Goal: Transaction & Acquisition: Download file/media

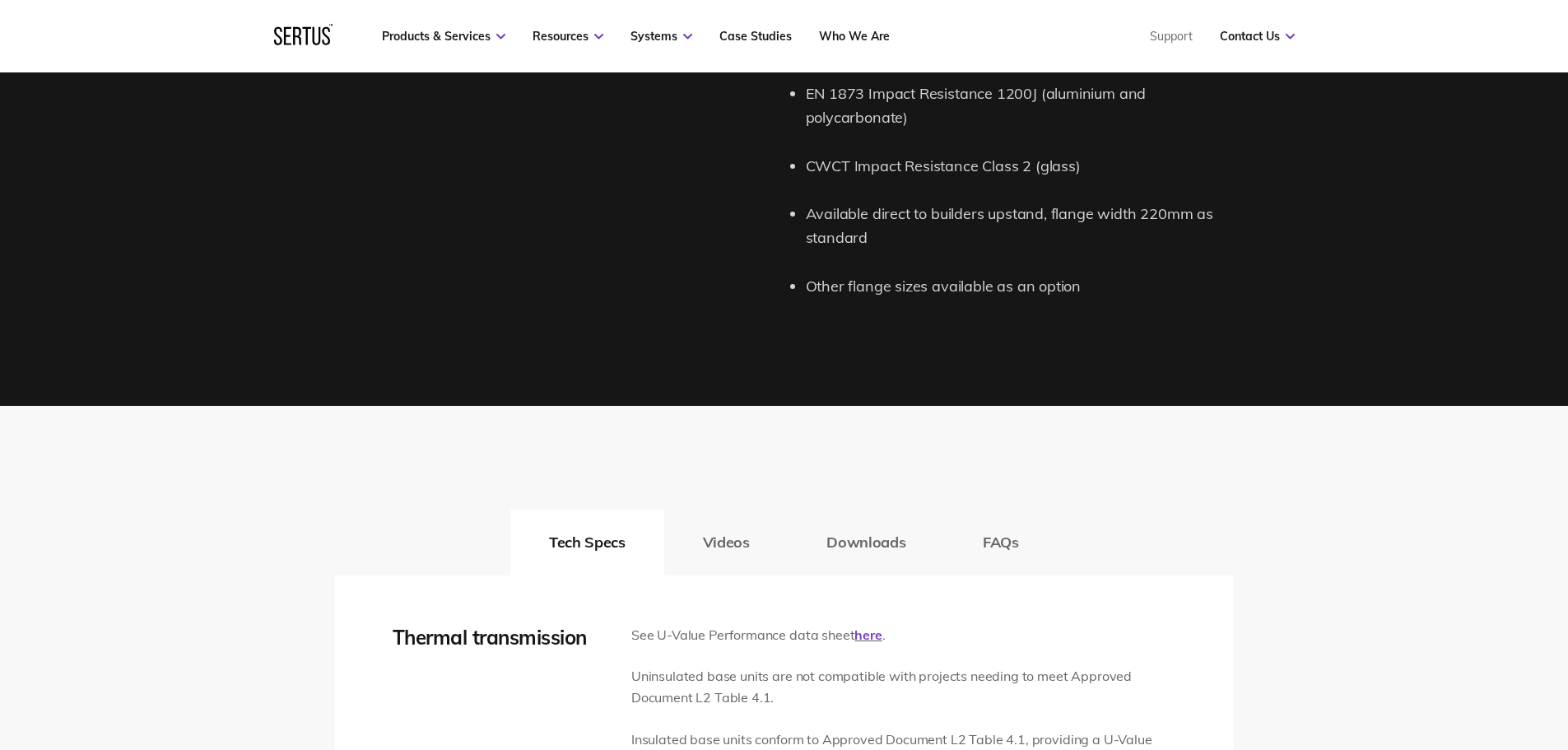
scroll to position [2305, 0]
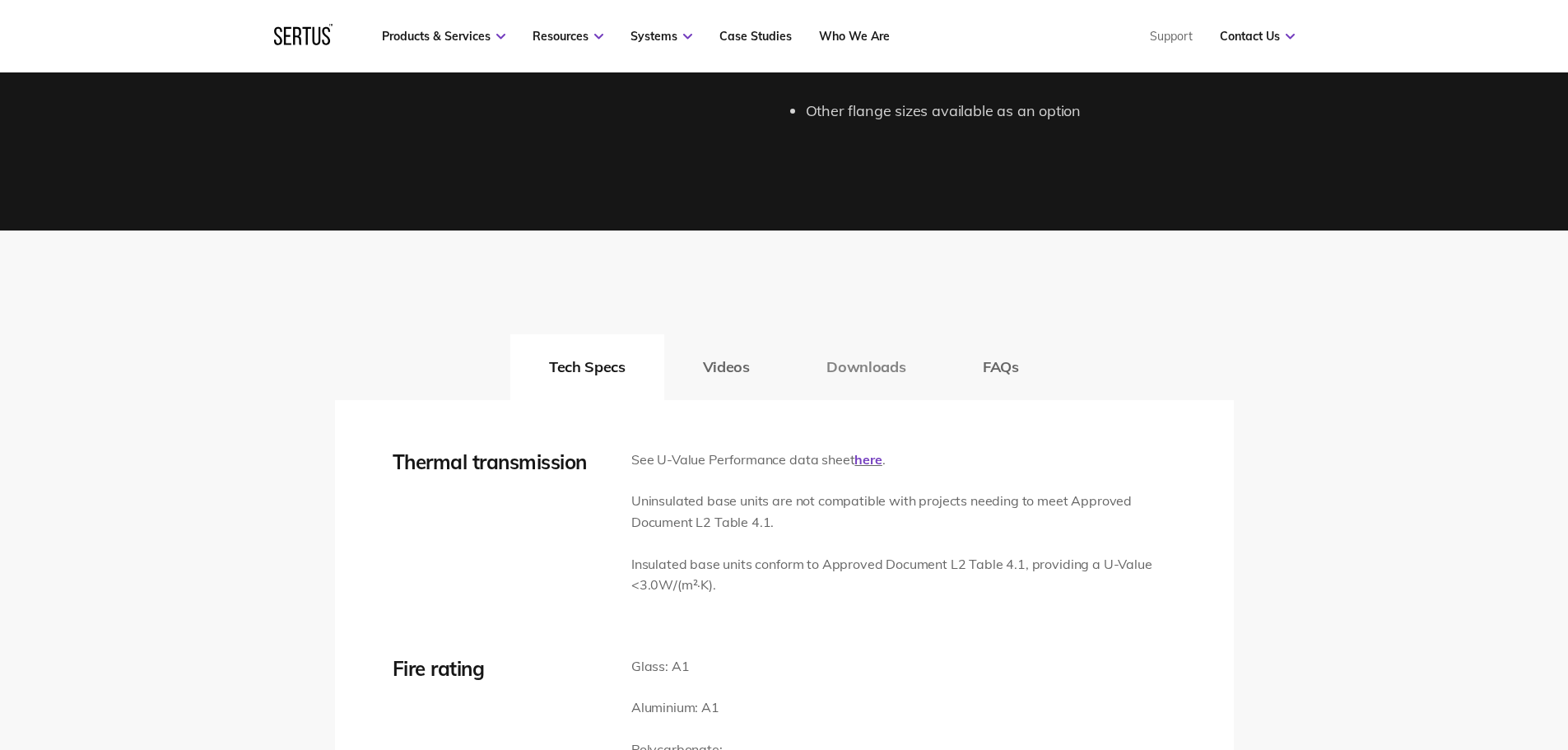
click at [856, 369] on button "Downloads" at bounding box center [866, 367] width 157 height 66
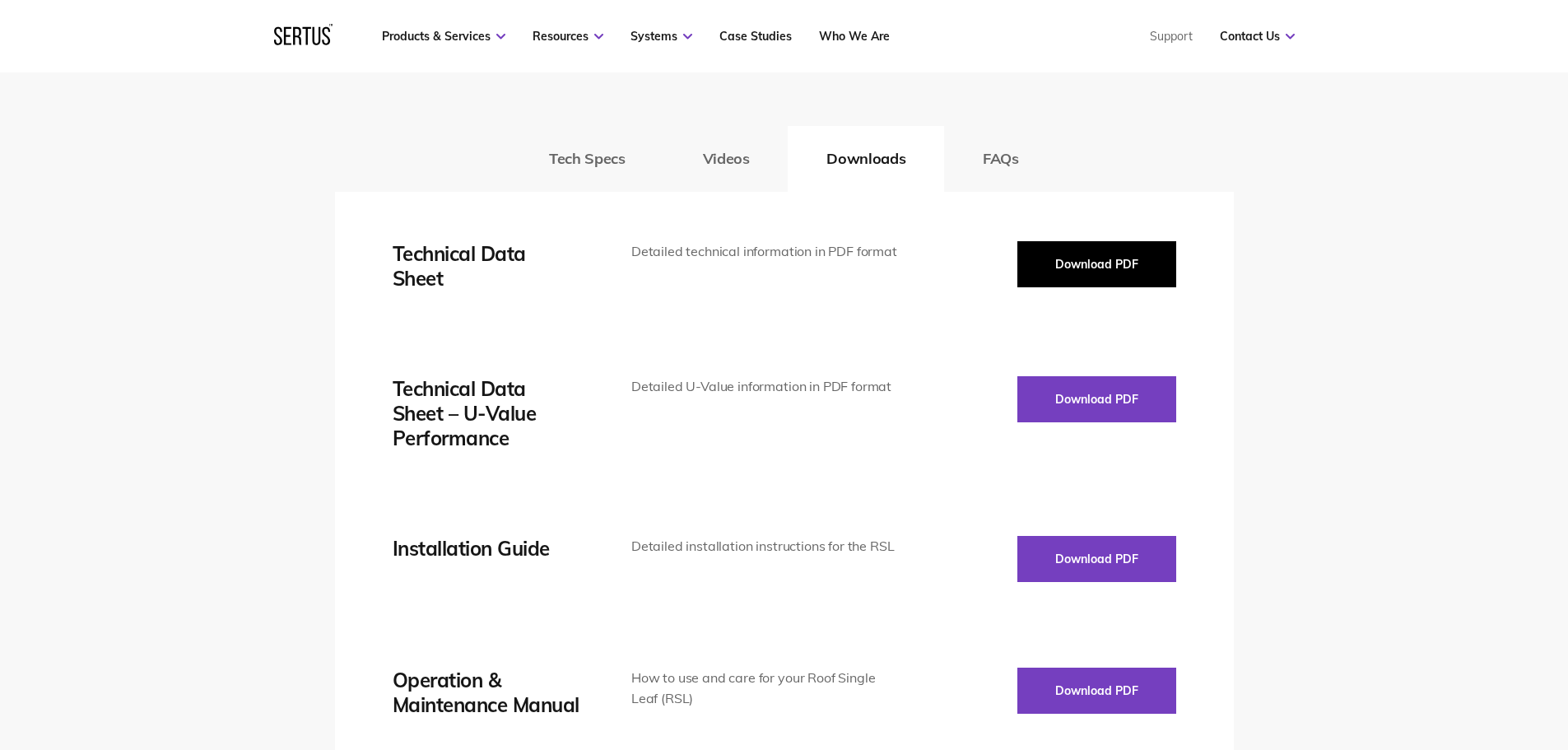
scroll to position [2470, 0]
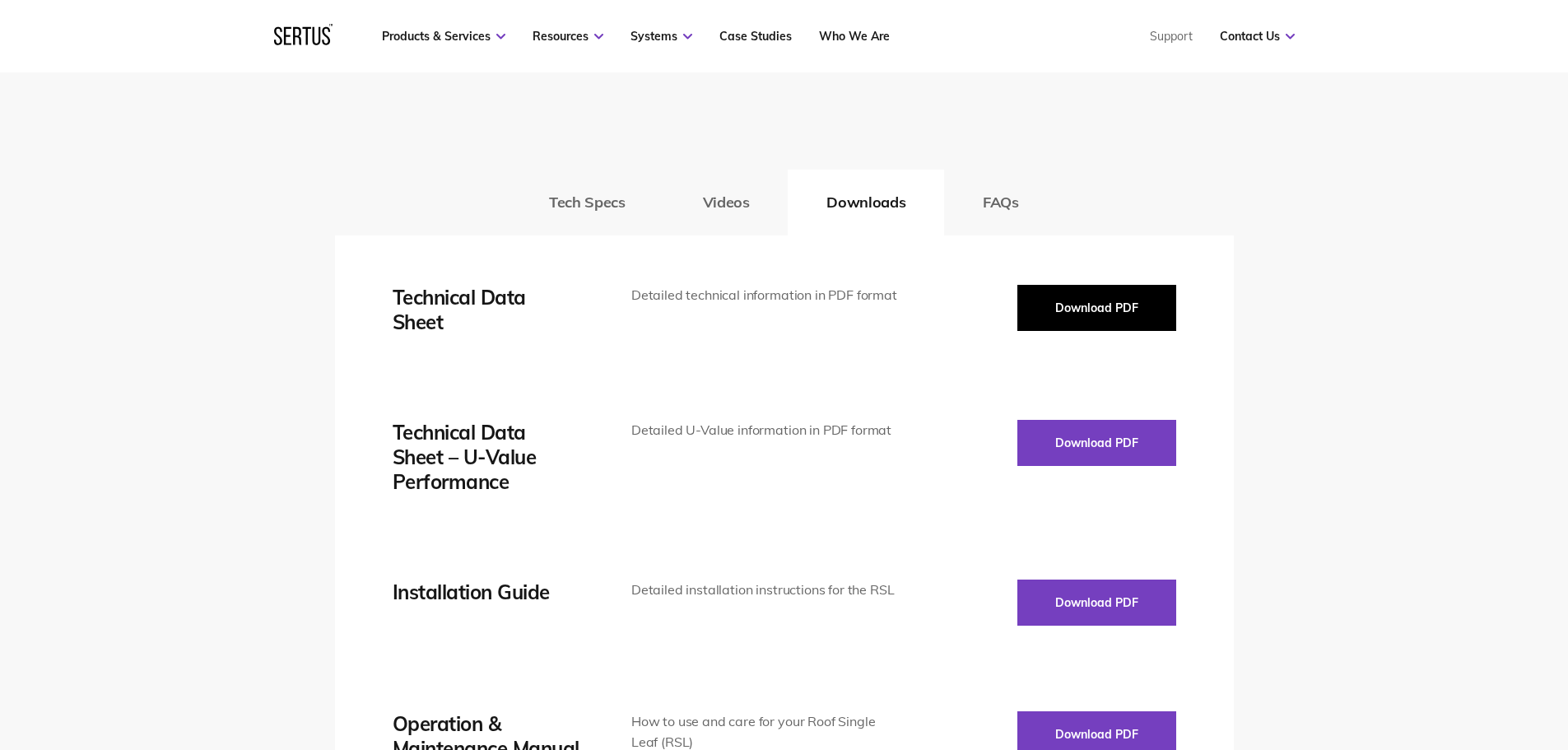
click at [1069, 318] on button "Download PDF" at bounding box center [1096, 308] width 159 height 47
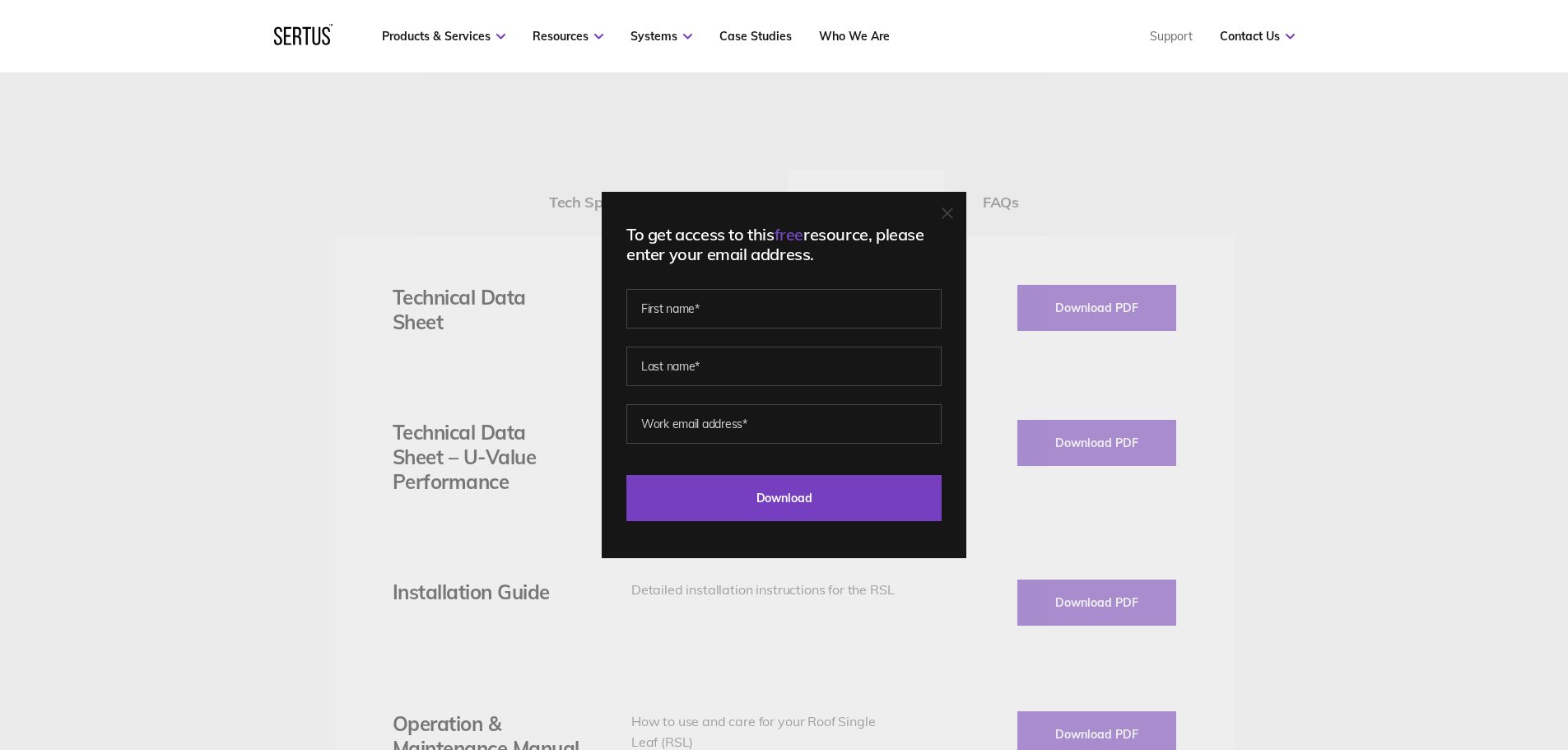
click at [953, 212] on icon at bounding box center [947, 213] width 11 height 11
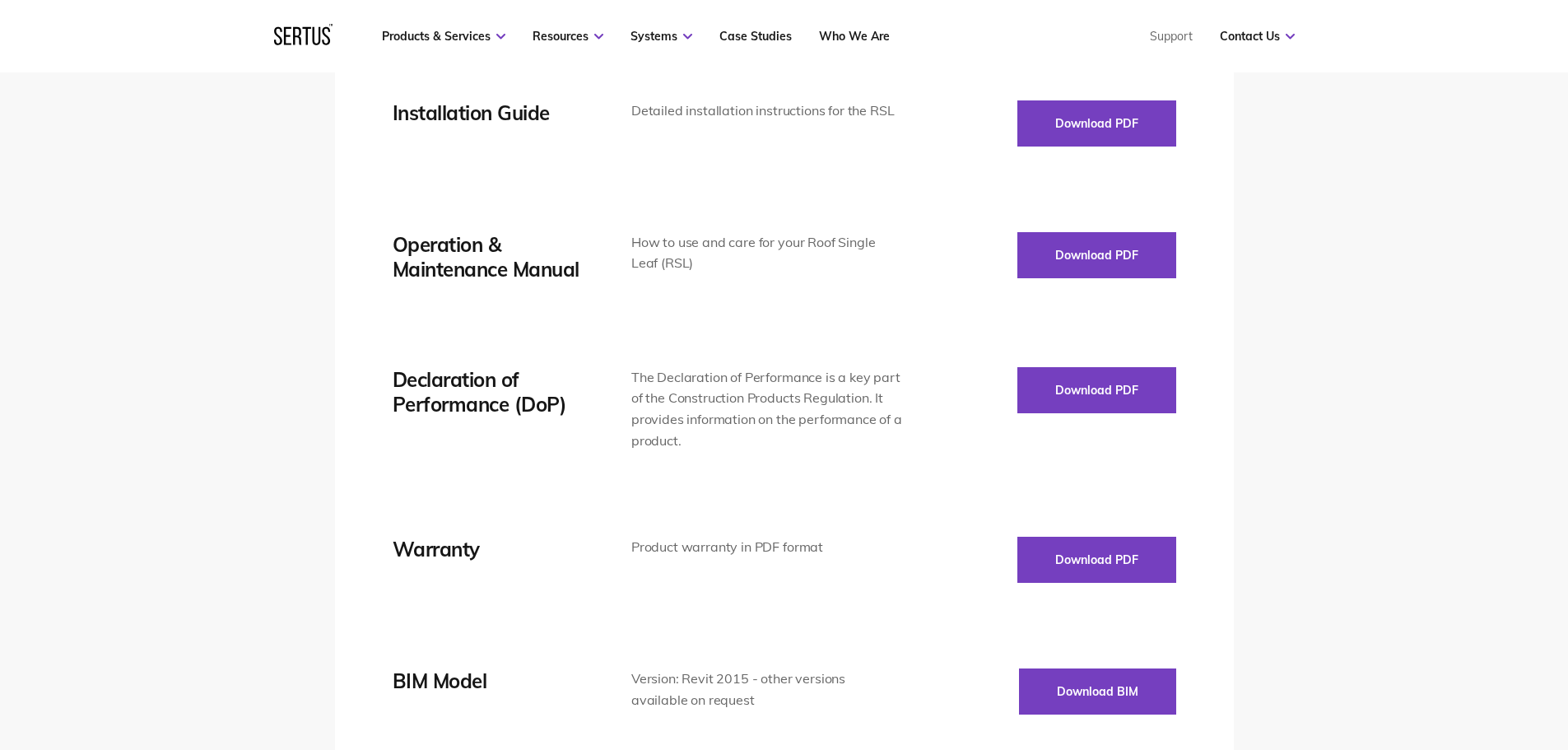
scroll to position [2964, 0]
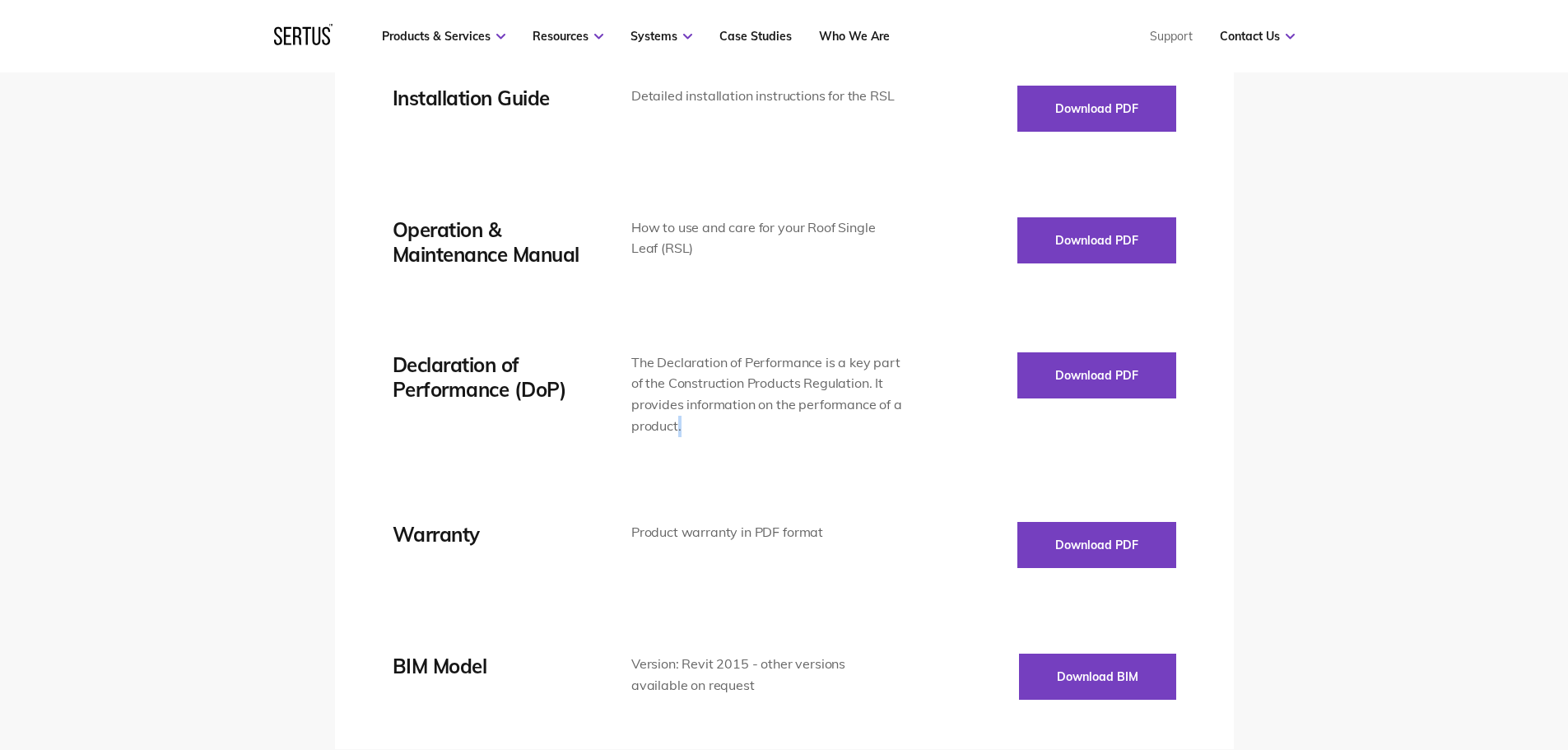
drag, startPoint x: 688, startPoint y: 418, endPoint x: 677, endPoint y: 421, distance: 11.4
click at [677, 421] on div "The Declaration of Performance is a key part of the Construction Products Regul…" at bounding box center [767, 394] width 273 height 84
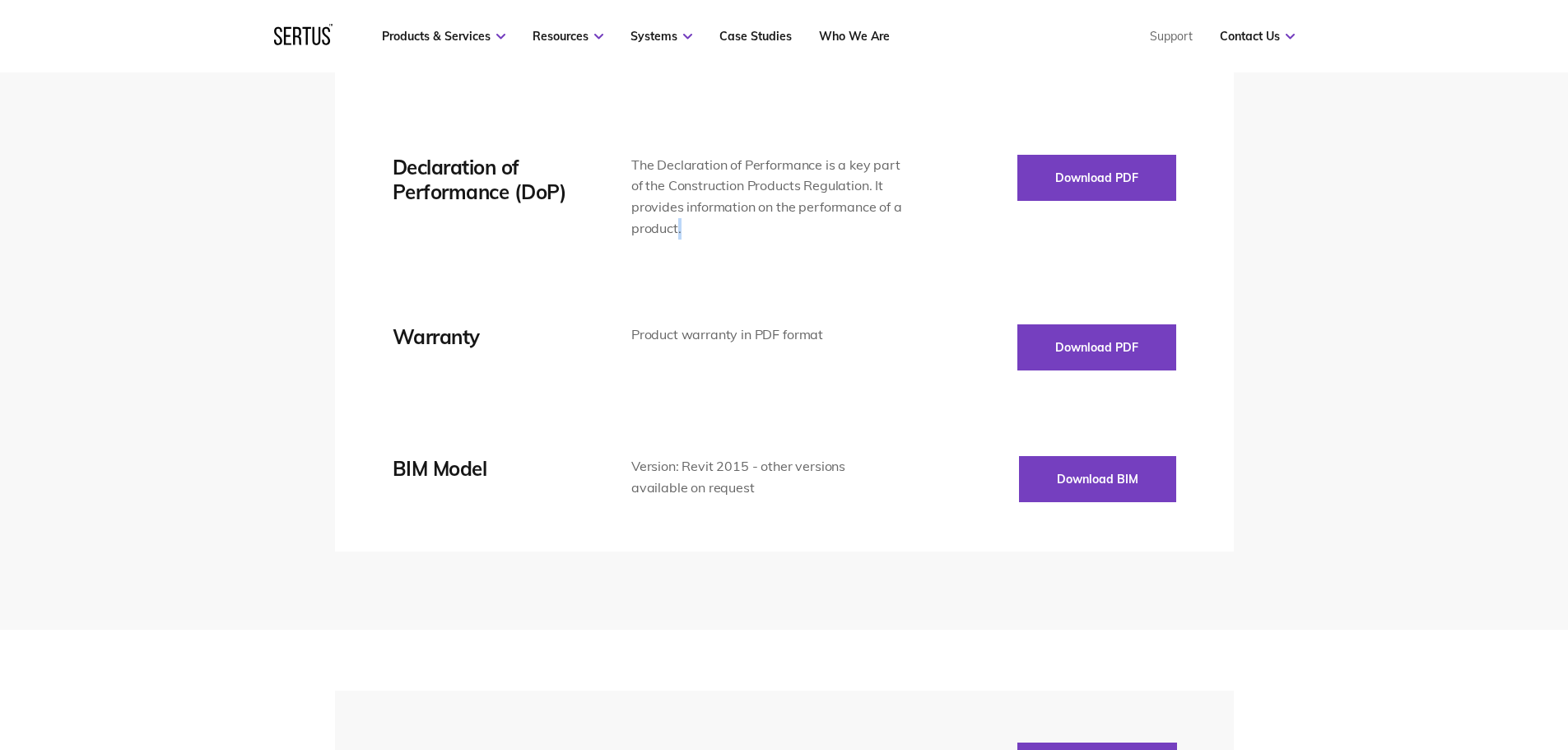
scroll to position [3128, 0]
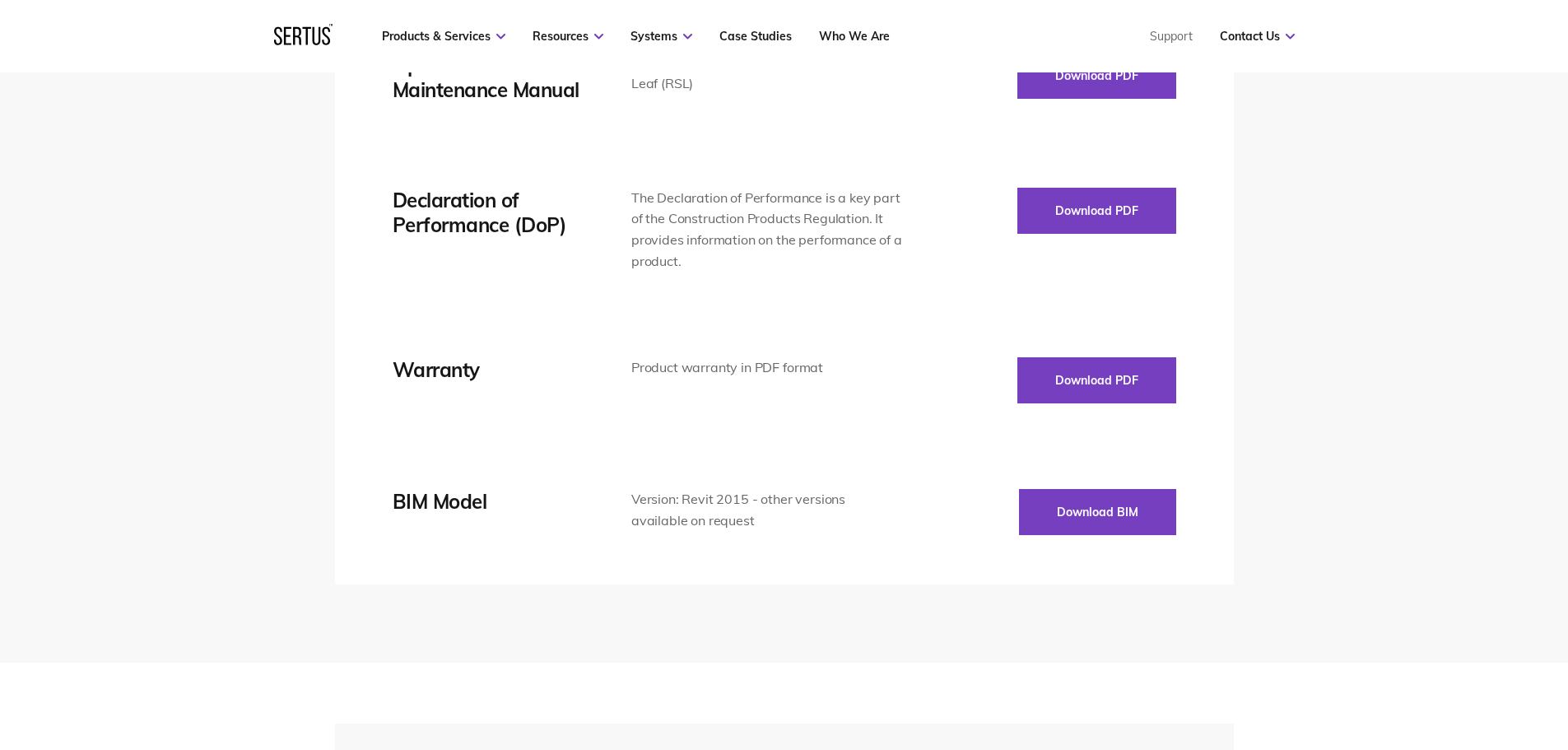
click at [759, 319] on div "Technical Data Sheet Detailed technical information in PDF format Download PDF …" at bounding box center [784, 81] width 784 height 909
click at [1286, 277] on div "Tech Specs Videos Downloads FAQs Thermal transmission See U-Value Performance d…" at bounding box center [784, 34] width 1568 height 1256
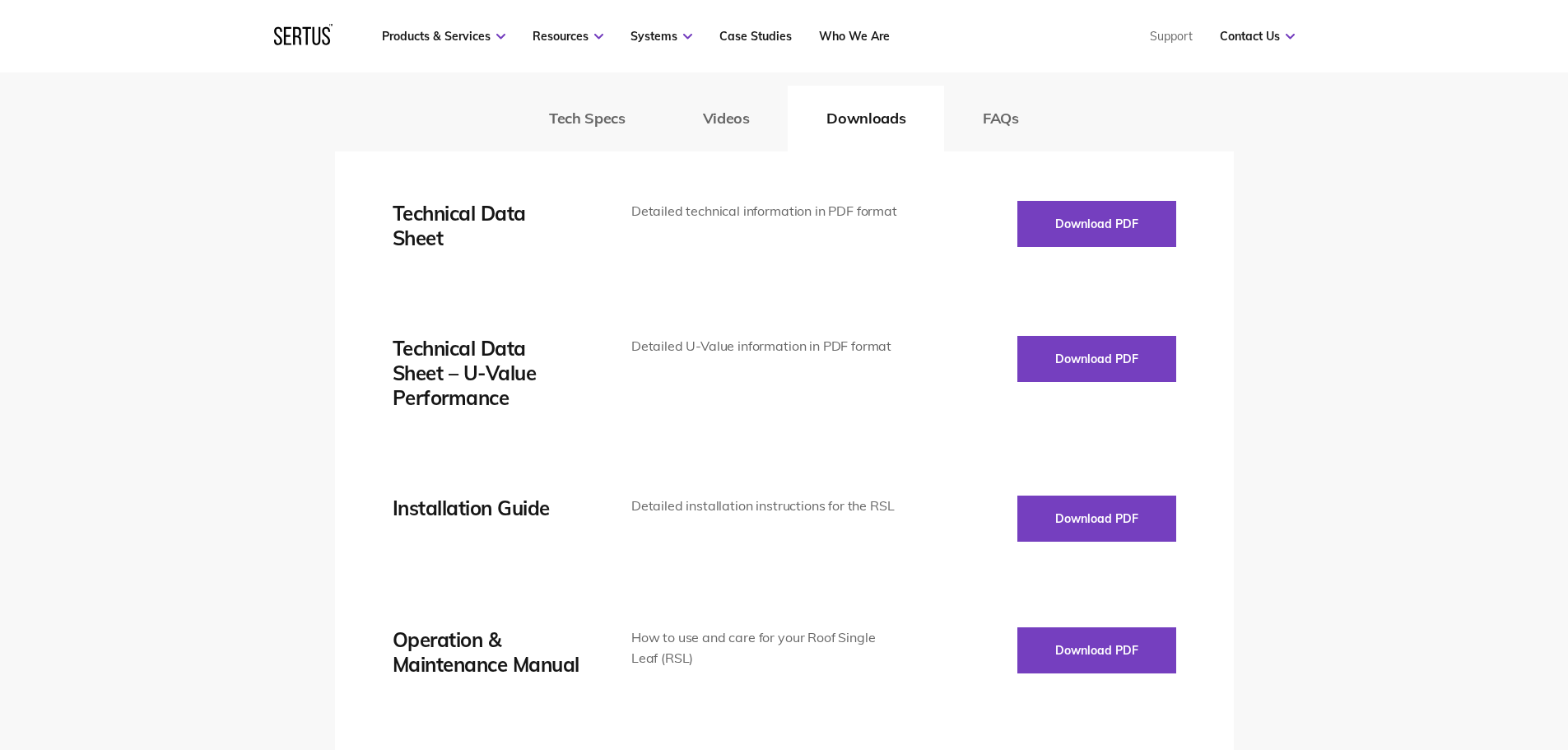
scroll to position [2552, 0]
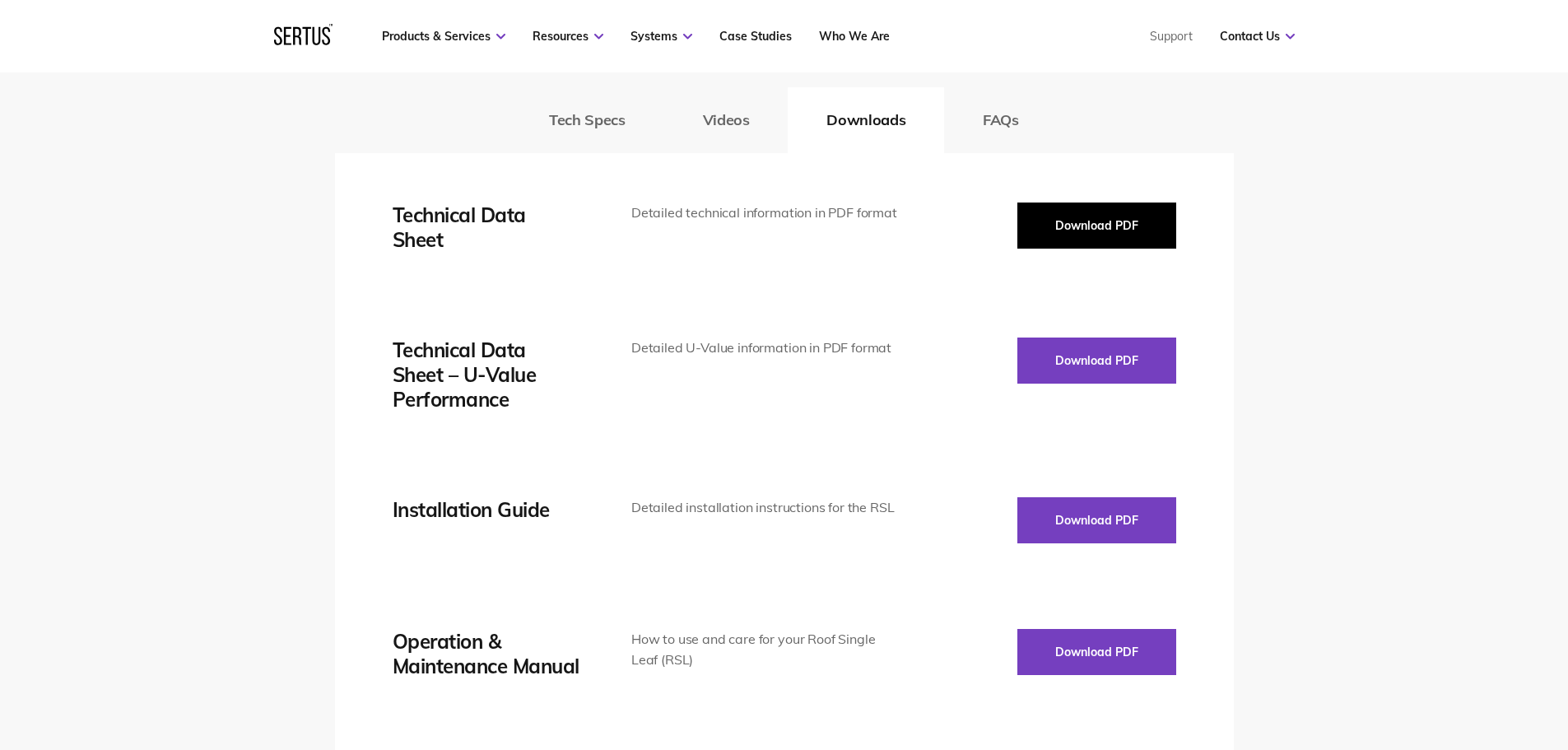
click at [1100, 242] on button "Download PDF" at bounding box center [1096, 225] width 159 height 47
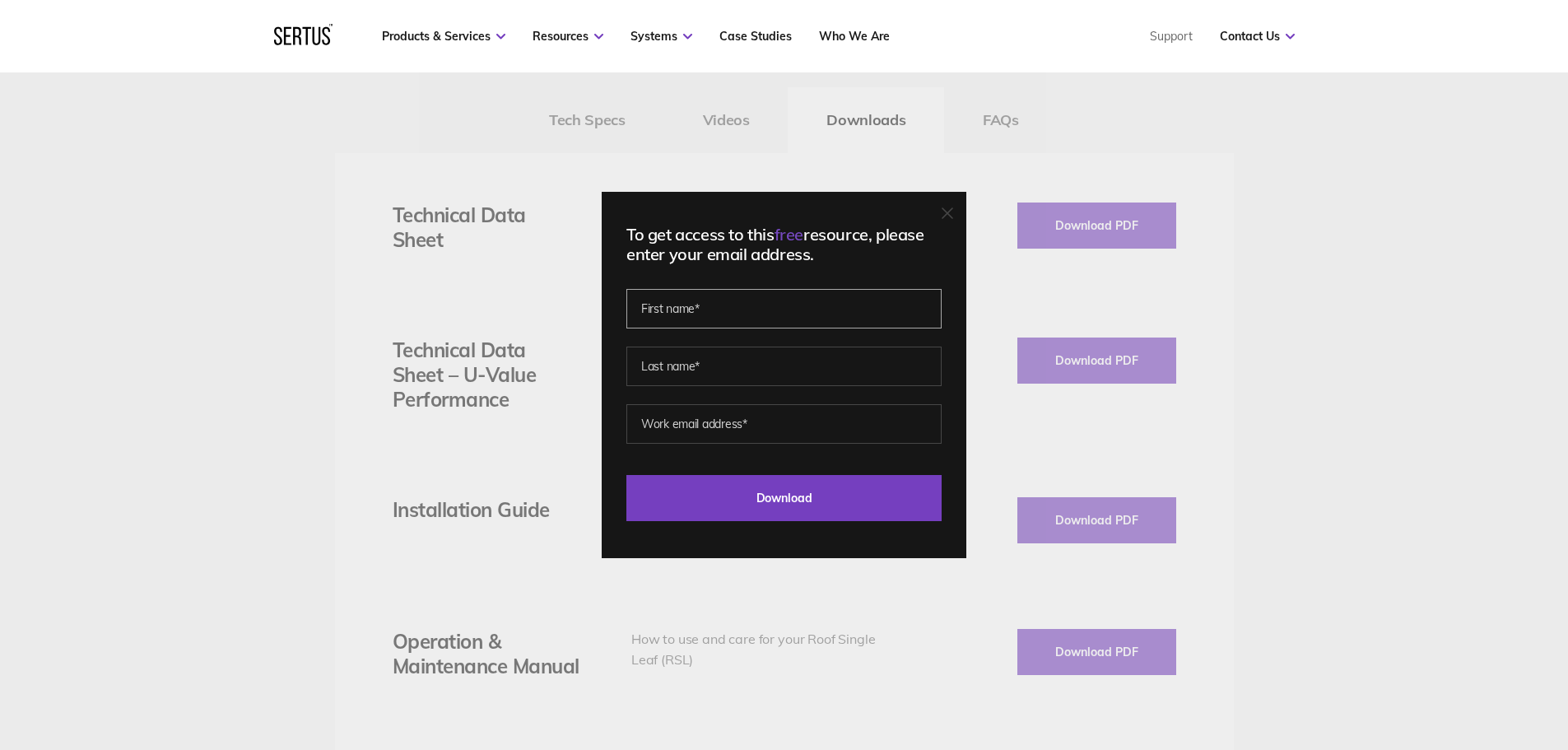
click at [722, 323] on input "text" at bounding box center [784, 309] width 316 height 40
type input "[PERSON_NAME]"
type input "[GEOGRAPHIC_DATA]"
type input "[EMAIL_ADDRESS][DOMAIN_NAME]"
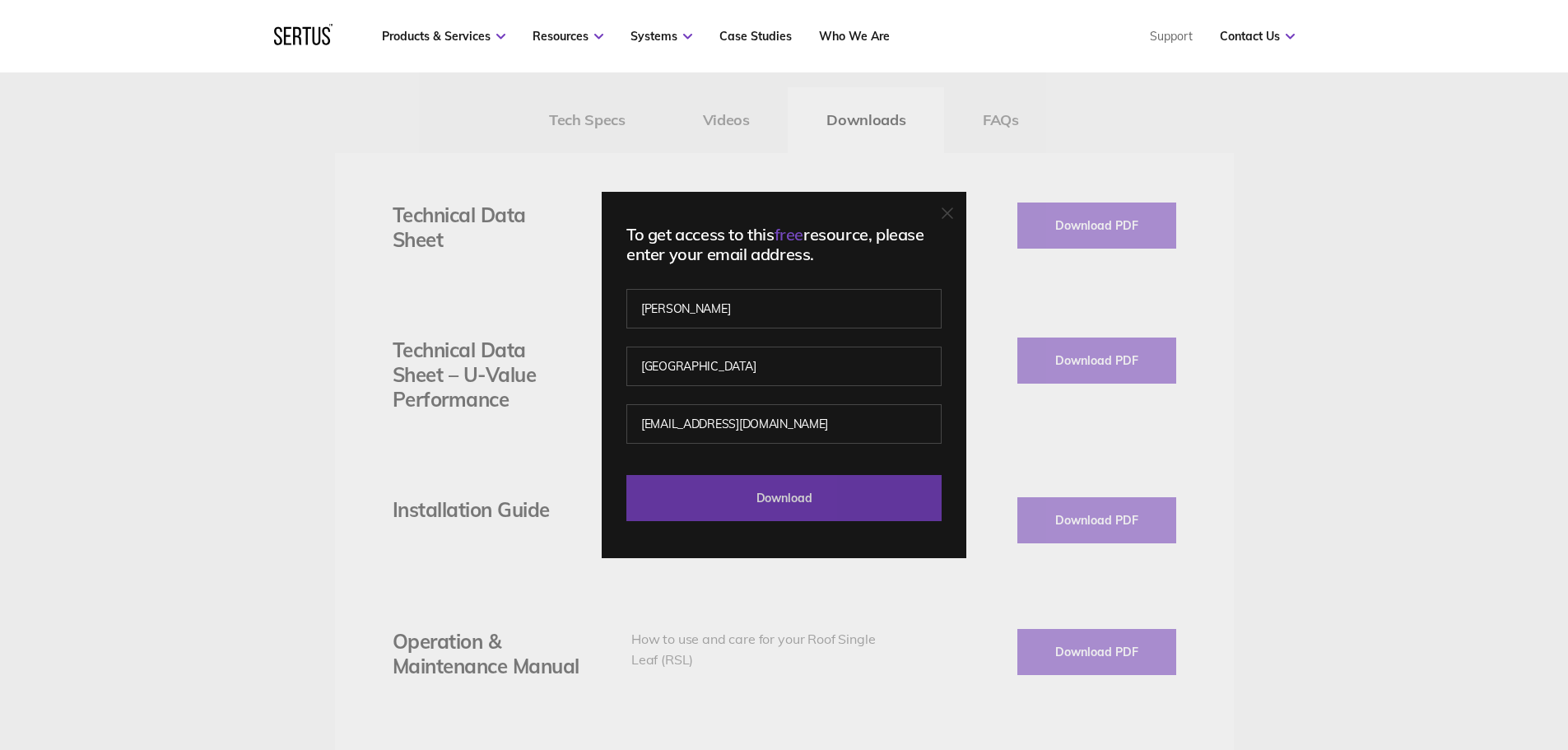
click at [814, 500] on input "Download" at bounding box center [784, 498] width 316 height 47
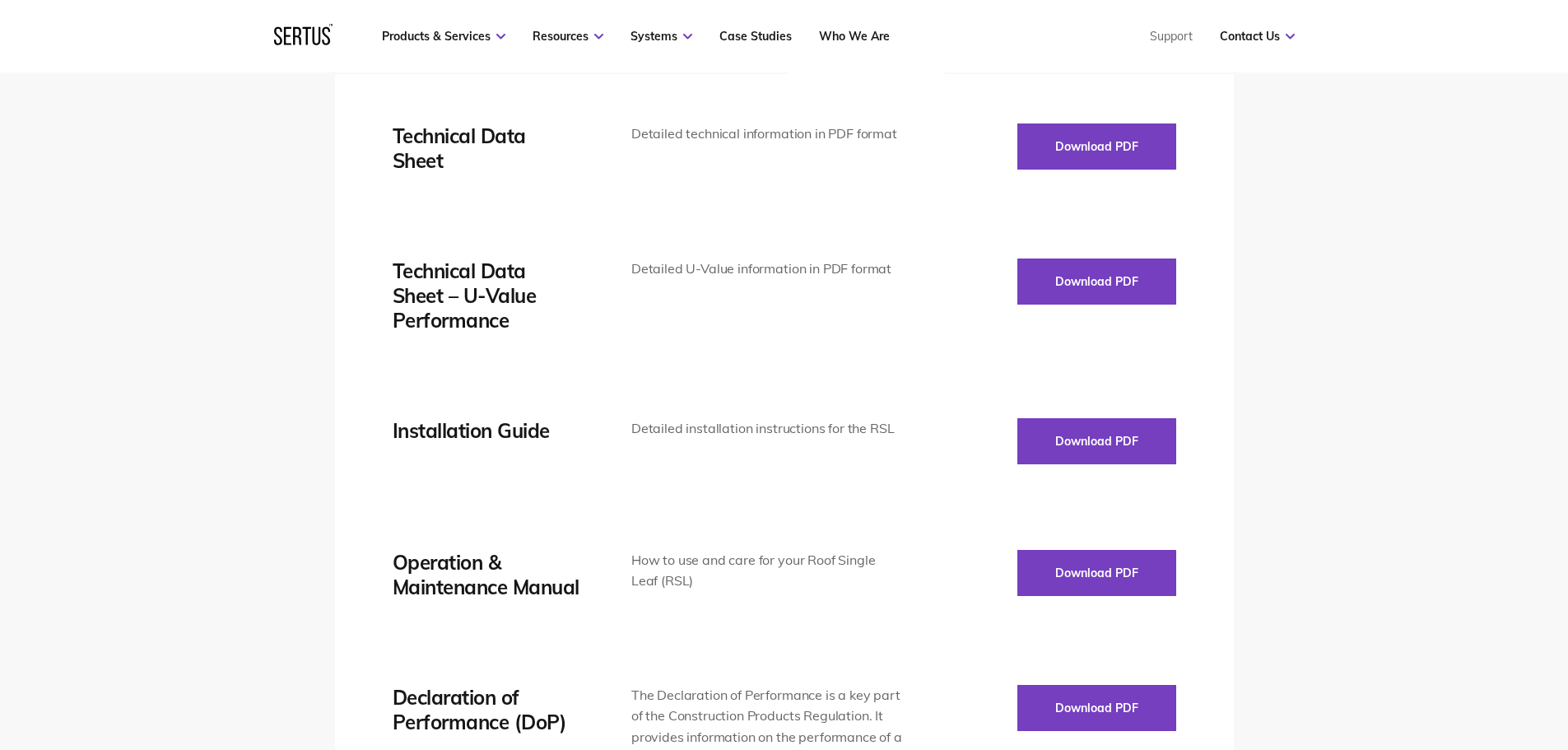
scroll to position [2717, 0]
